Goal: Information Seeking & Learning: Check status

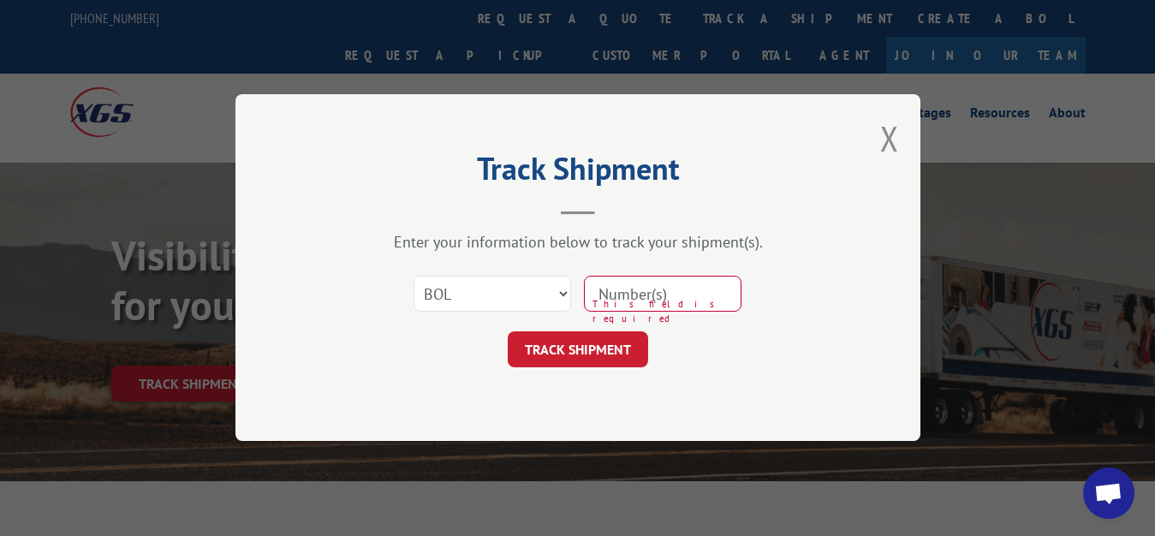
select select "bol"
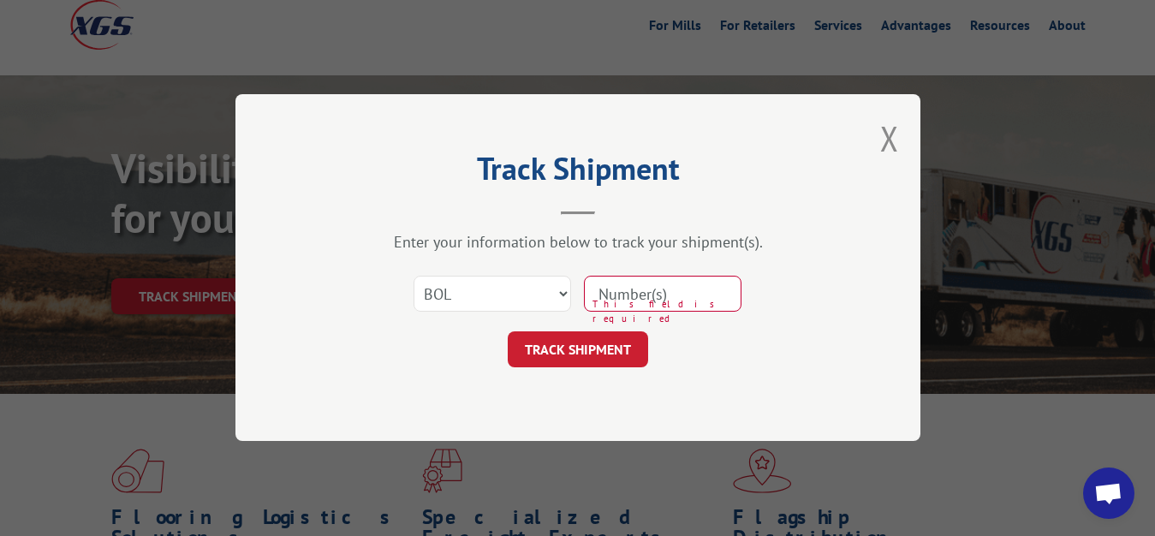
click at [674, 298] on input at bounding box center [663, 295] width 158 height 36
type input "5957368"
click button "TRACK SHIPMENT" at bounding box center [578, 350] width 140 height 36
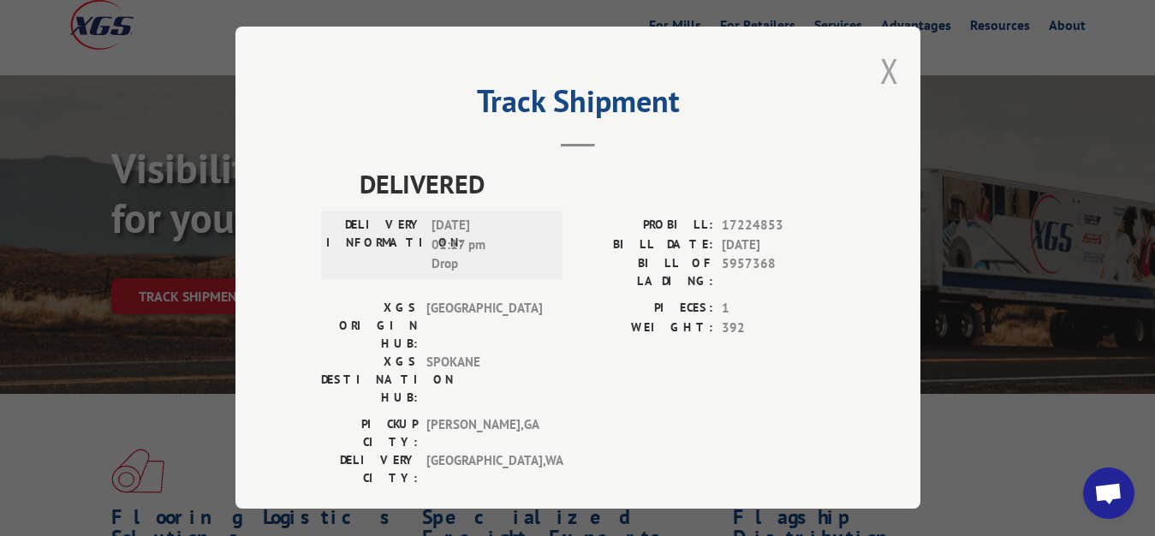
click at [880, 63] on button "Close modal" at bounding box center [889, 70] width 19 height 45
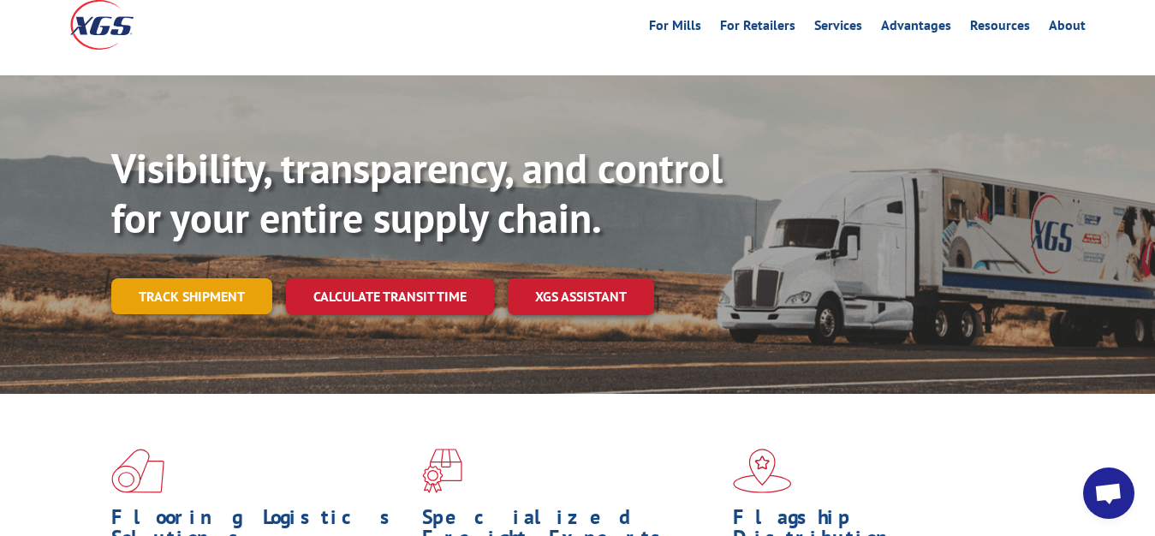
click at [188, 278] on link "Track shipment" at bounding box center [191, 296] width 161 height 36
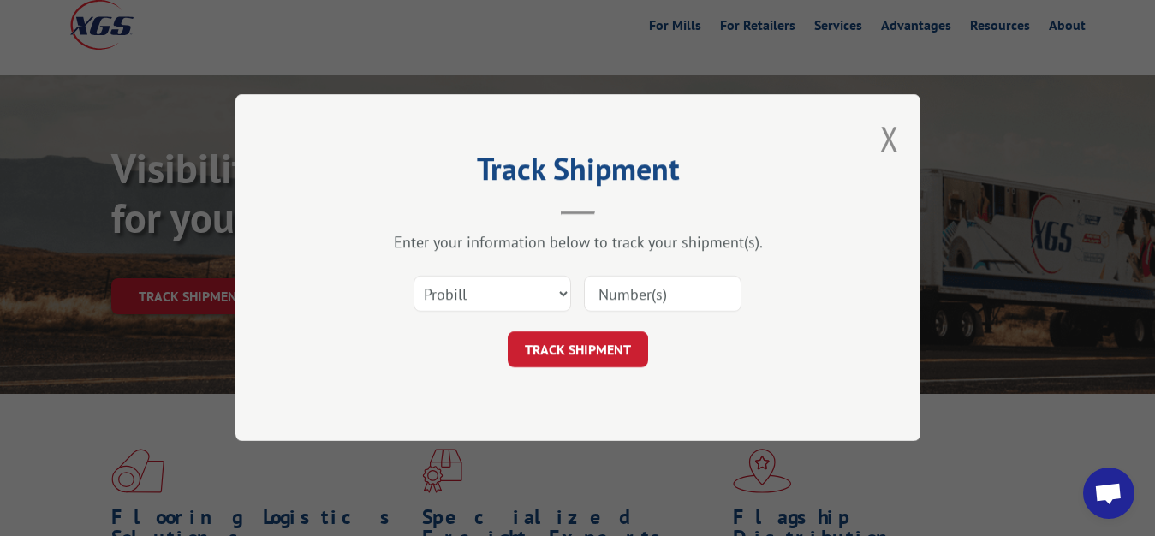
click at [474, 270] on div "Select category... Probill BOL PO" at bounding box center [578, 294] width 514 height 57
click at [414, 277] on select "Select category... Probill BOL PO" at bounding box center [493, 295] width 158 height 36
select select "bol"
click option "BOL" at bounding box center [0, 0] width 0 height 0
click at [622, 301] on input at bounding box center [663, 295] width 158 height 36
